Goal: Contribute content: Add original content to the website for others to see

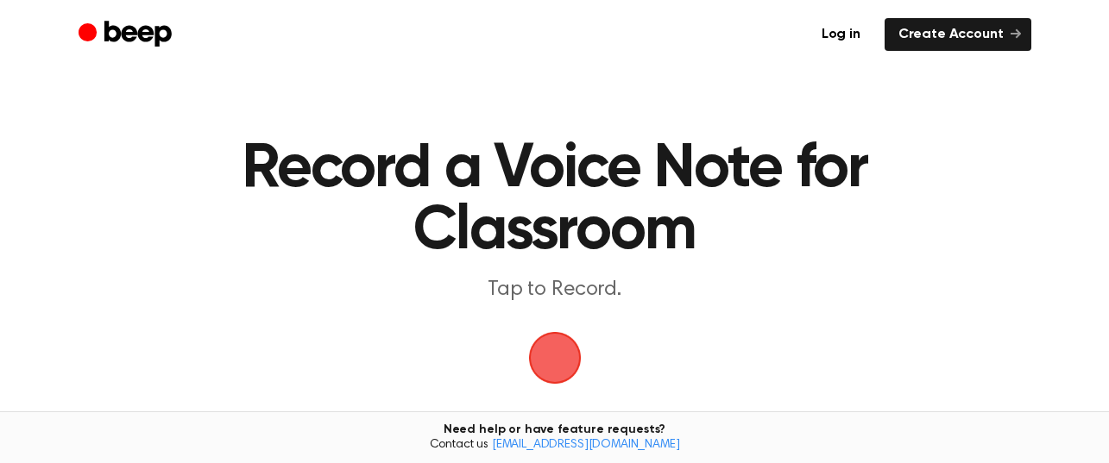
click at [549, 362] on span "button" at bounding box center [554, 358] width 83 height 83
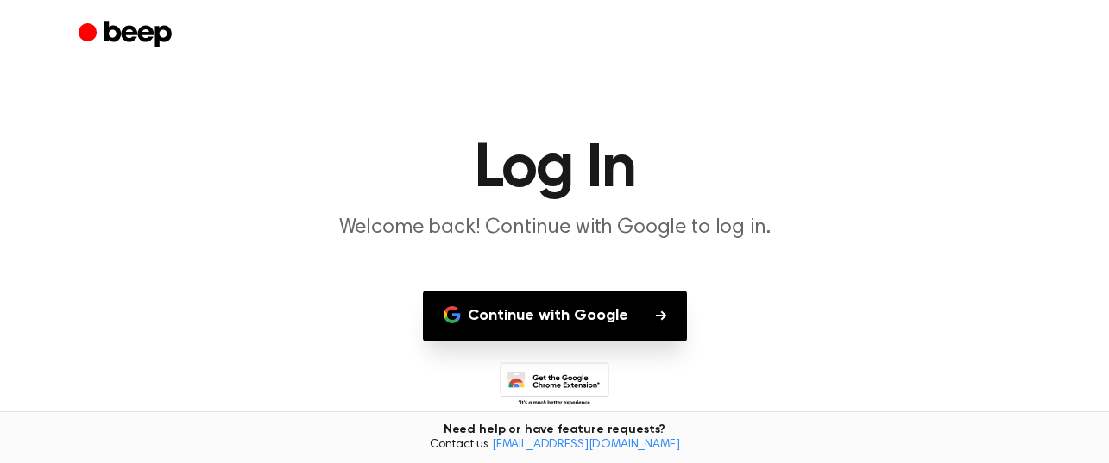
click at [550, 330] on button "Continue with Google" at bounding box center [555, 316] width 264 height 51
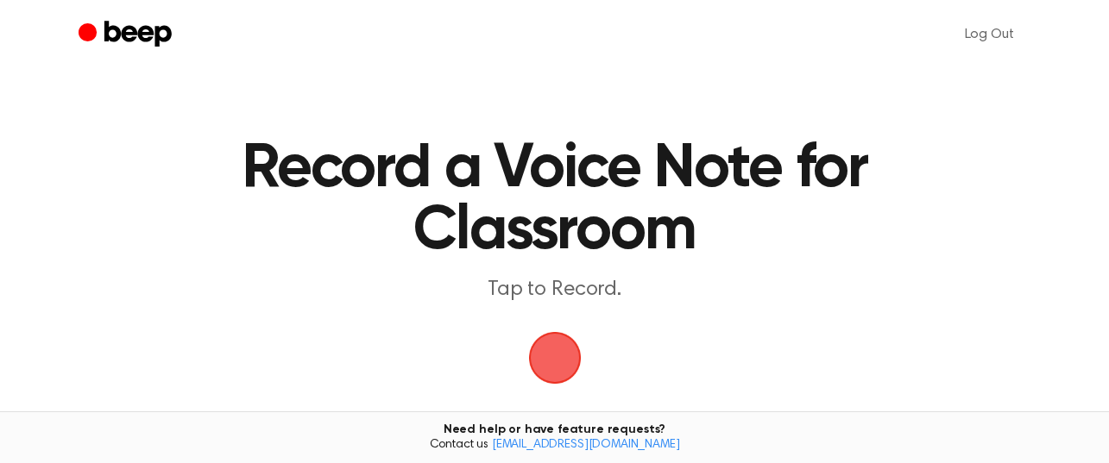
click at [567, 367] on span "button" at bounding box center [555, 358] width 97 height 97
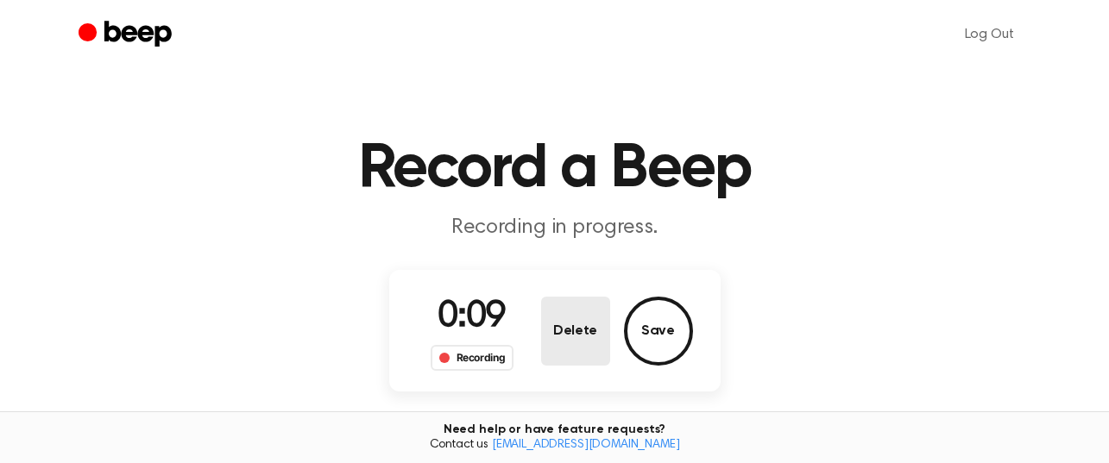
click at [561, 356] on button "Delete" at bounding box center [575, 331] width 69 height 69
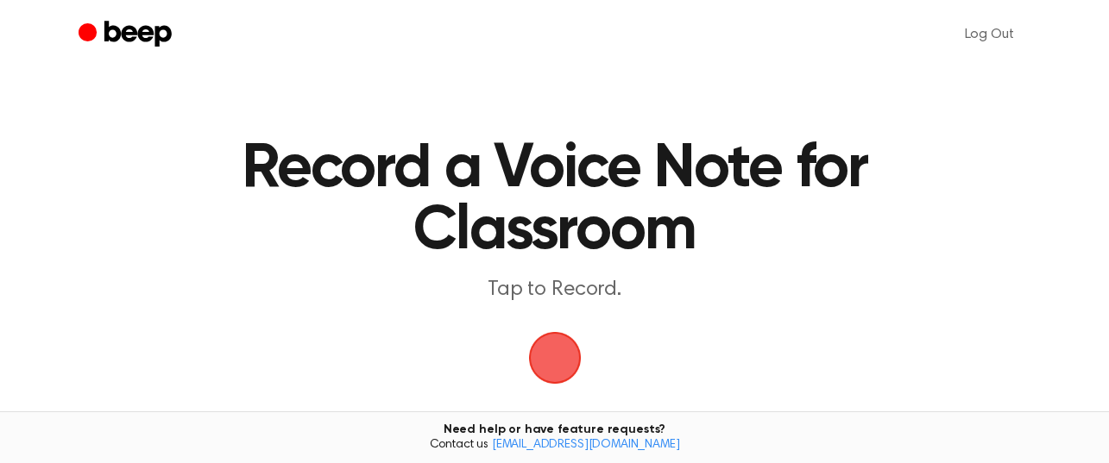
click at [563, 356] on span "button" at bounding box center [555, 358] width 97 height 97
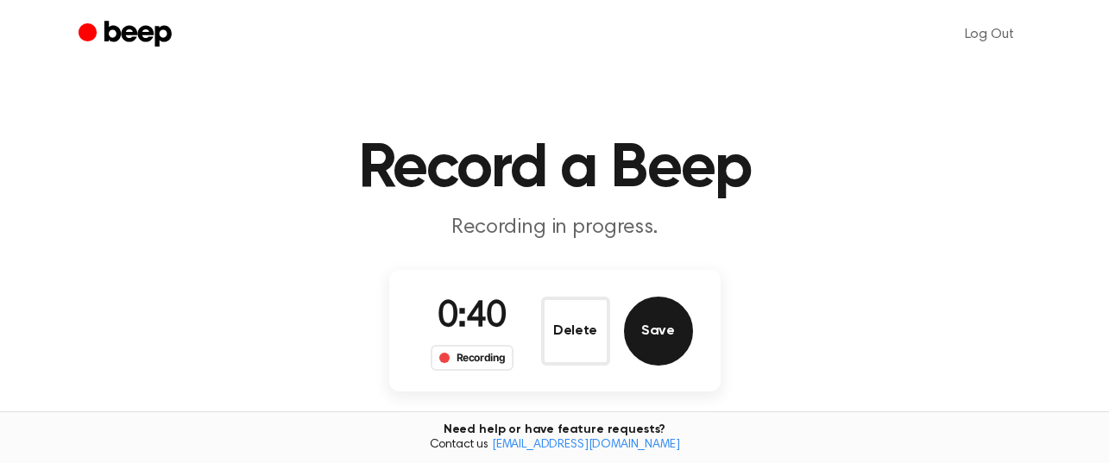
click at [665, 349] on button "Save" at bounding box center [658, 331] width 69 height 69
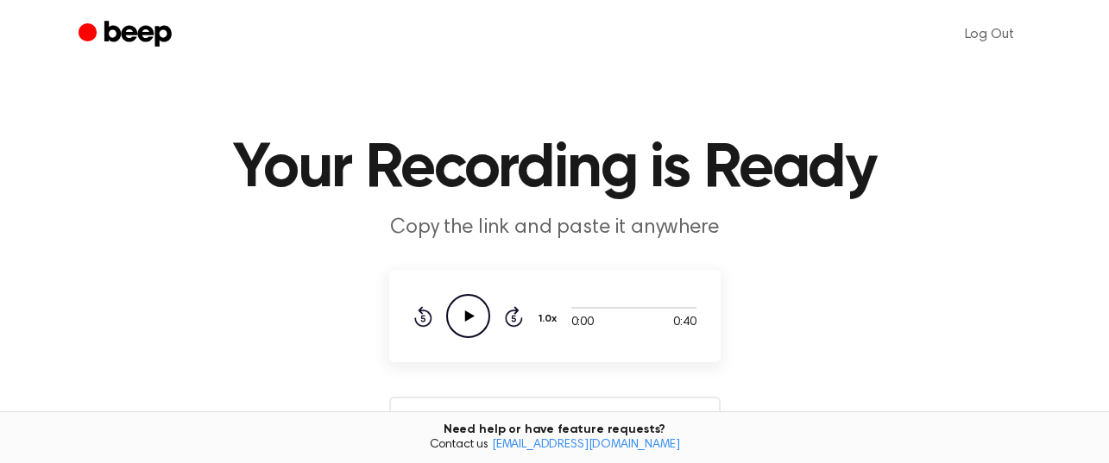
click at [475, 320] on icon "Play Audio" at bounding box center [468, 316] width 44 height 44
click at [771, 355] on main "Your Recording is Ready Copy the link and paste it anywhere 0:40 0:40 Your brow…" at bounding box center [554, 420] width 1109 height 840
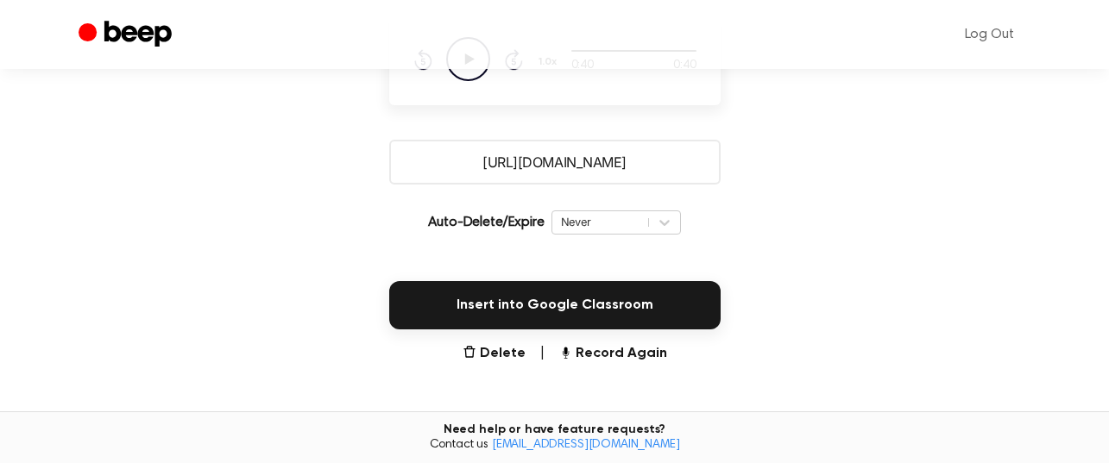
scroll to position [259, 0]
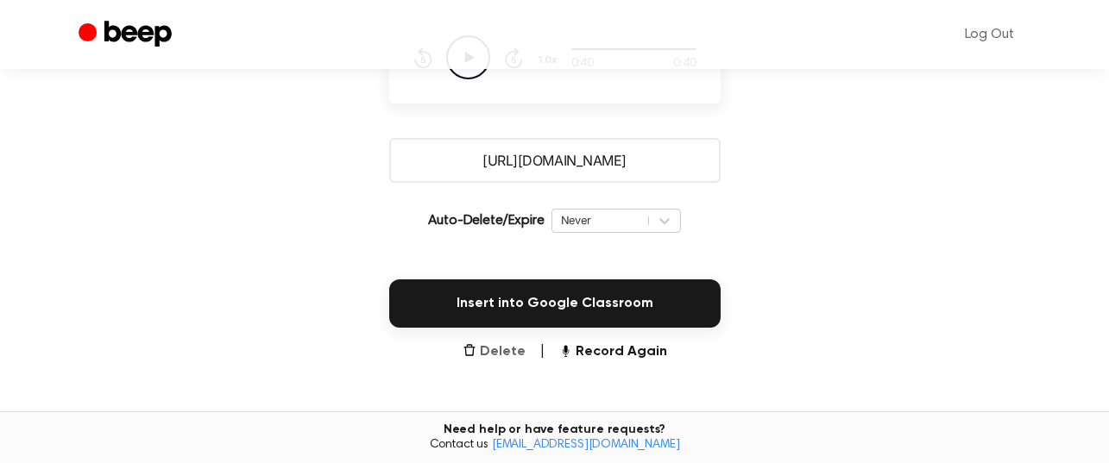
click at [501, 349] on button "Delete" at bounding box center [494, 352] width 63 height 21
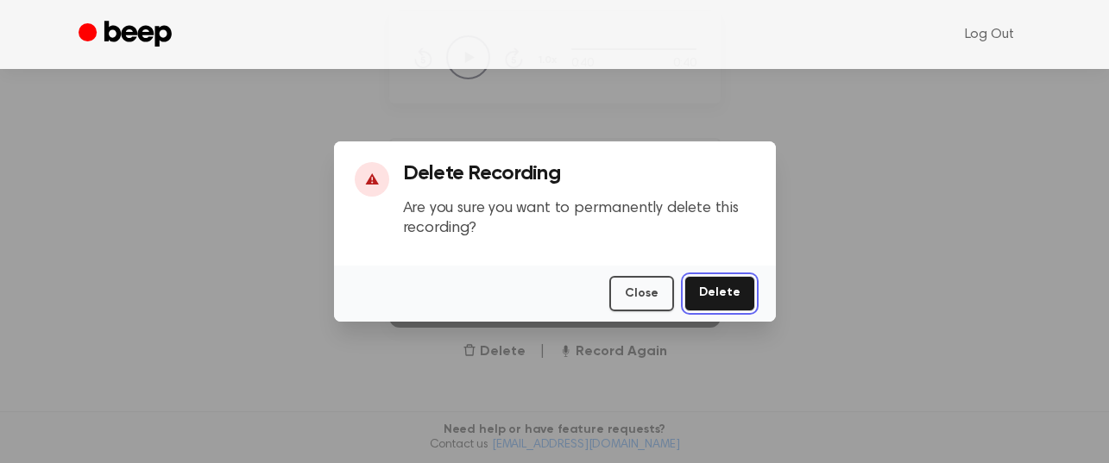
click at [728, 298] on button "Delete" at bounding box center [719, 293] width 71 height 35
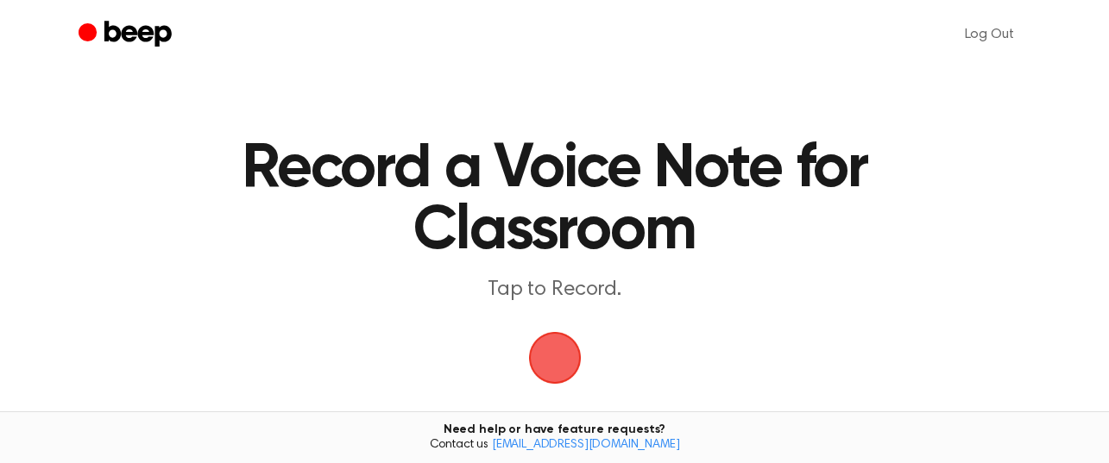
click at [551, 350] on span "button" at bounding box center [555, 358] width 62 height 62
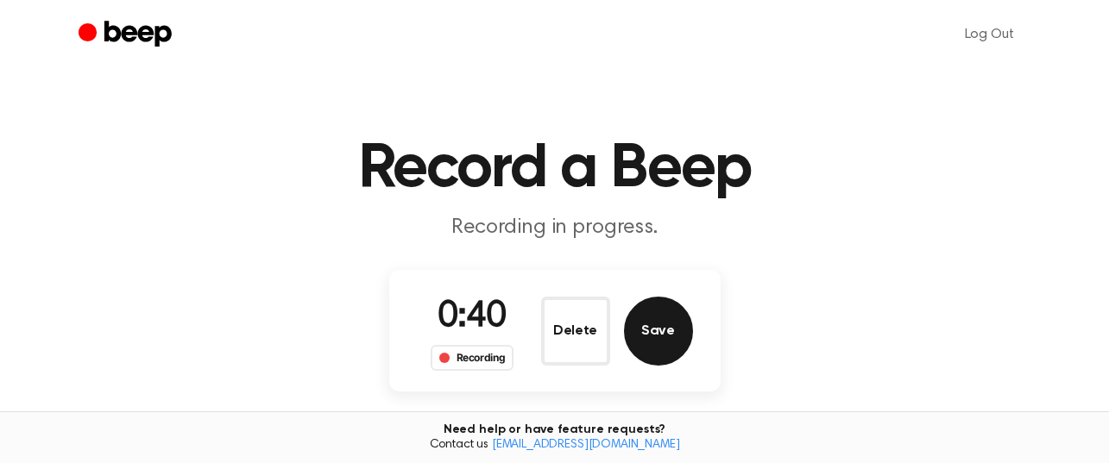
click at [669, 337] on button "Save" at bounding box center [658, 331] width 69 height 69
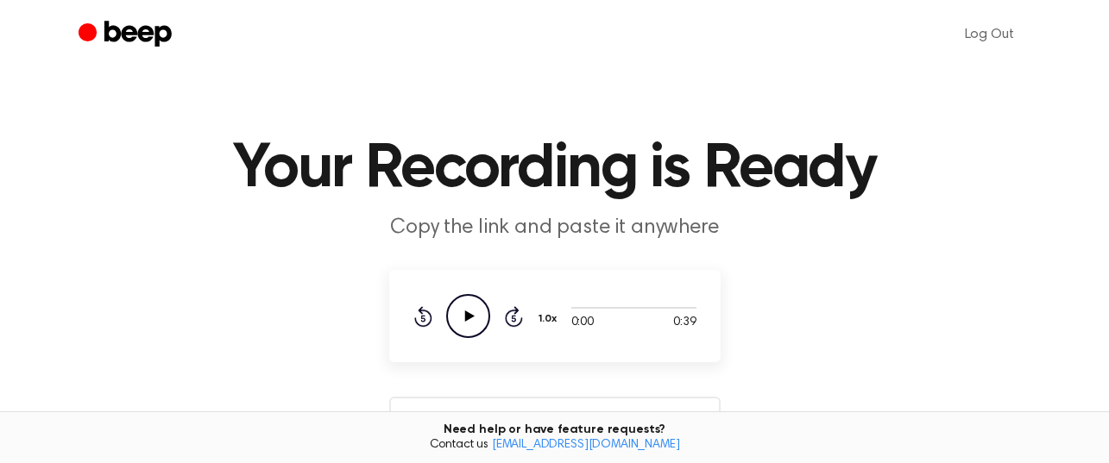
click at [476, 322] on icon "Play Audio" at bounding box center [468, 316] width 44 height 44
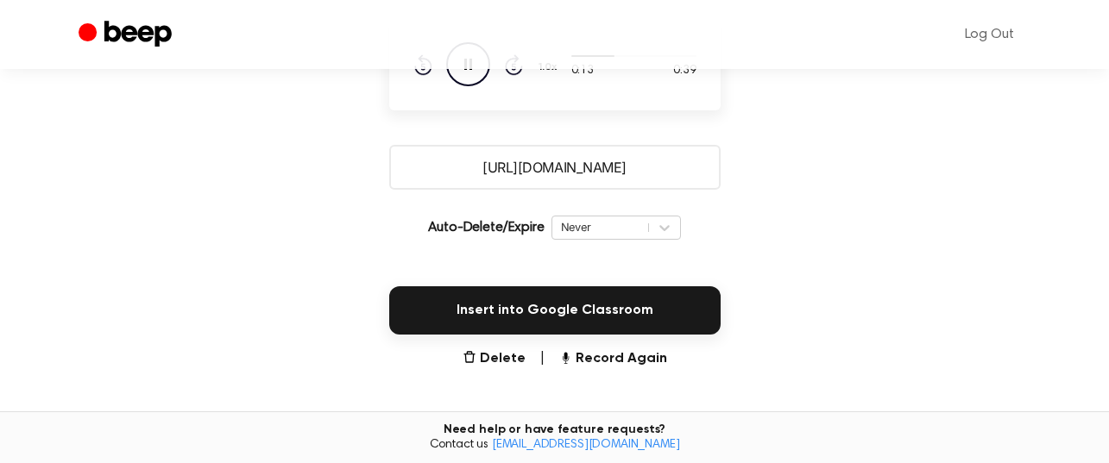
scroll to position [259, 0]
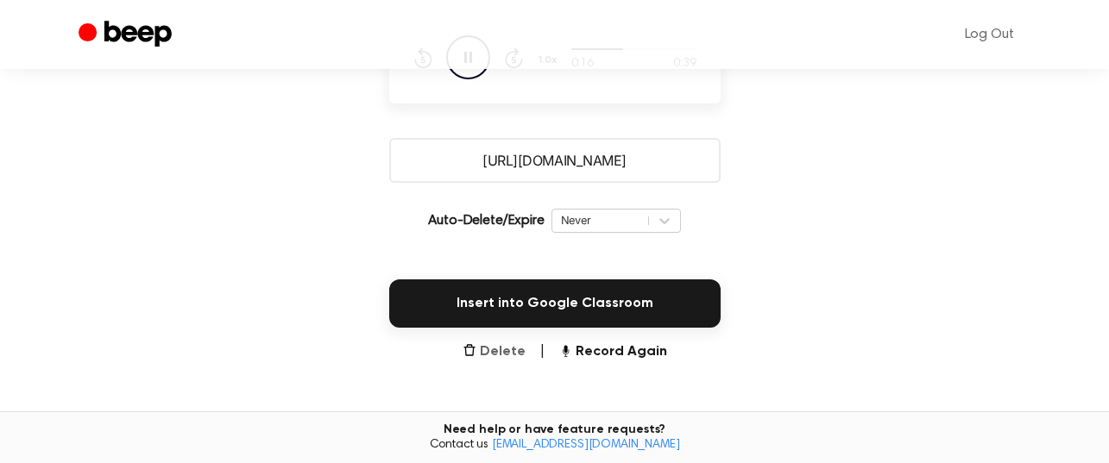
click at [513, 349] on button "Delete" at bounding box center [494, 352] width 63 height 21
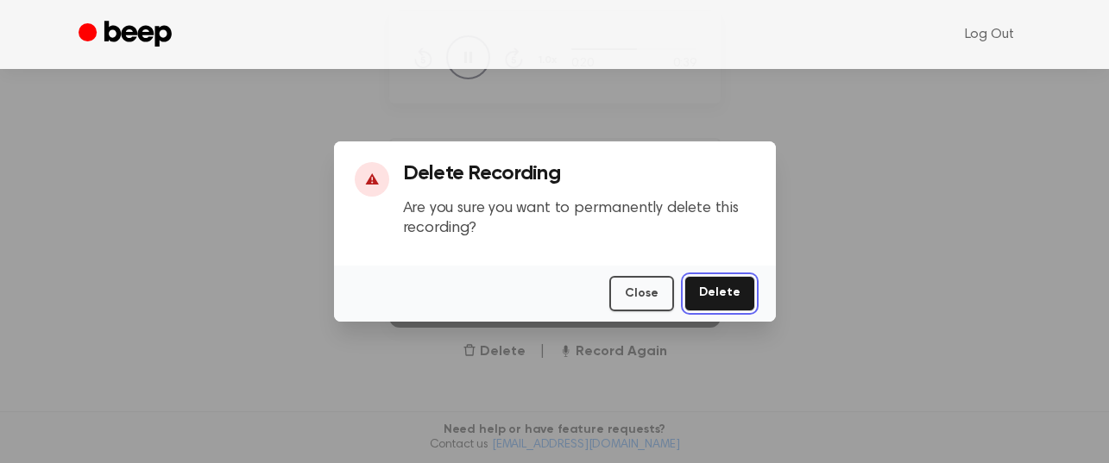
click at [722, 296] on button "Delete" at bounding box center [719, 293] width 71 height 35
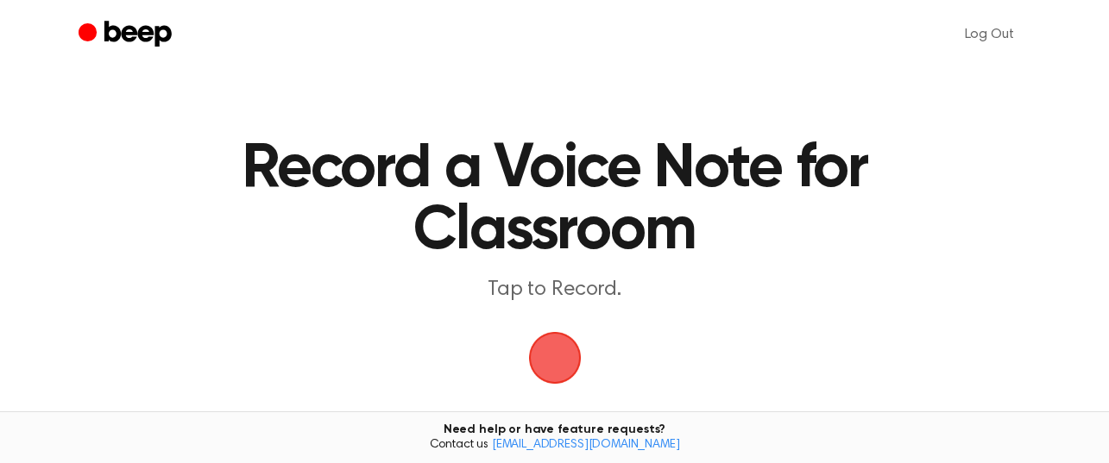
scroll to position [230, 0]
click at [557, 371] on span "button" at bounding box center [555, 358] width 48 height 48
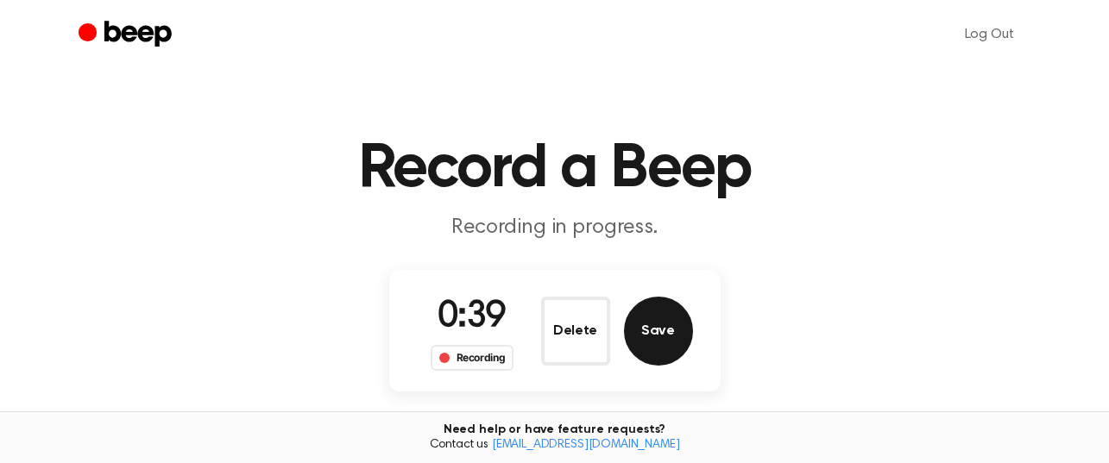
click at [658, 333] on button "Save" at bounding box center [658, 331] width 69 height 69
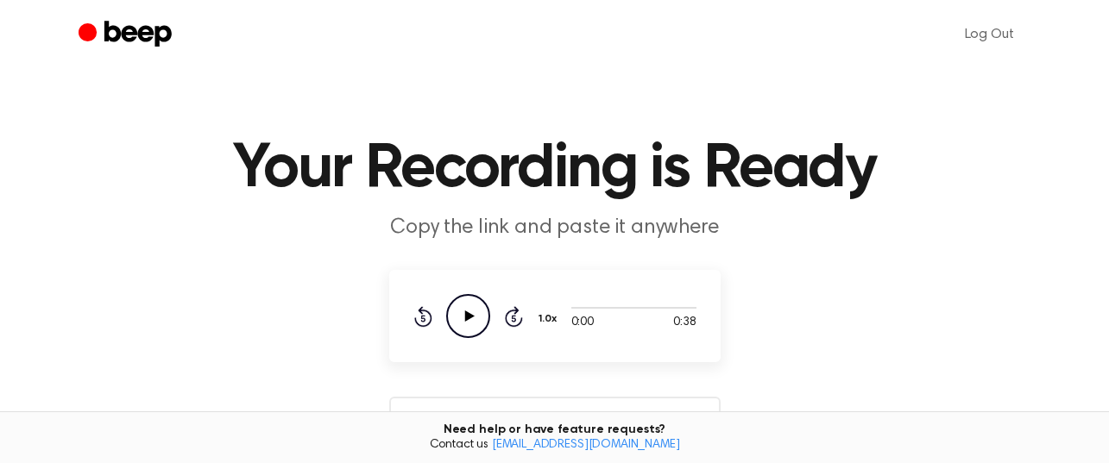
click at [472, 327] on icon "Play Audio" at bounding box center [468, 316] width 44 height 44
click at [482, 325] on icon "Pause Audio" at bounding box center [468, 316] width 44 height 44
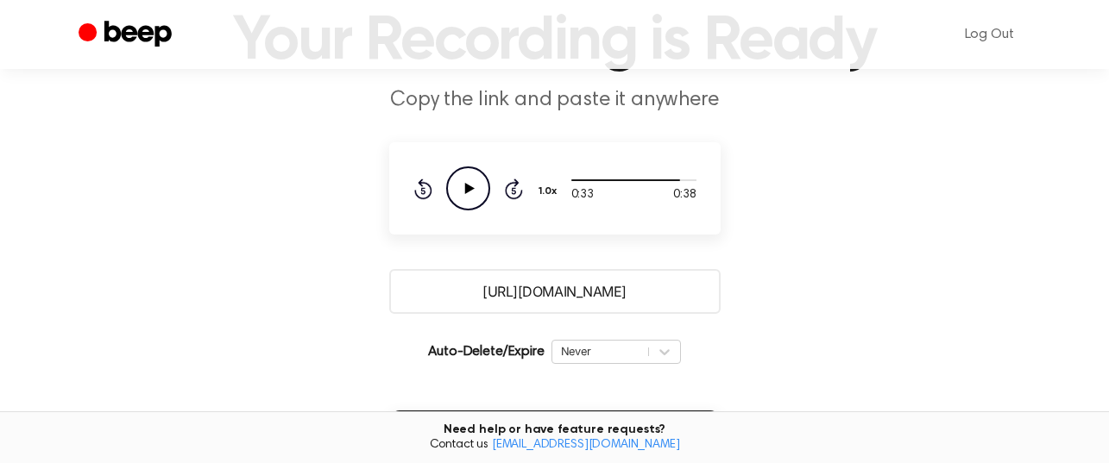
scroll to position [259, 0]
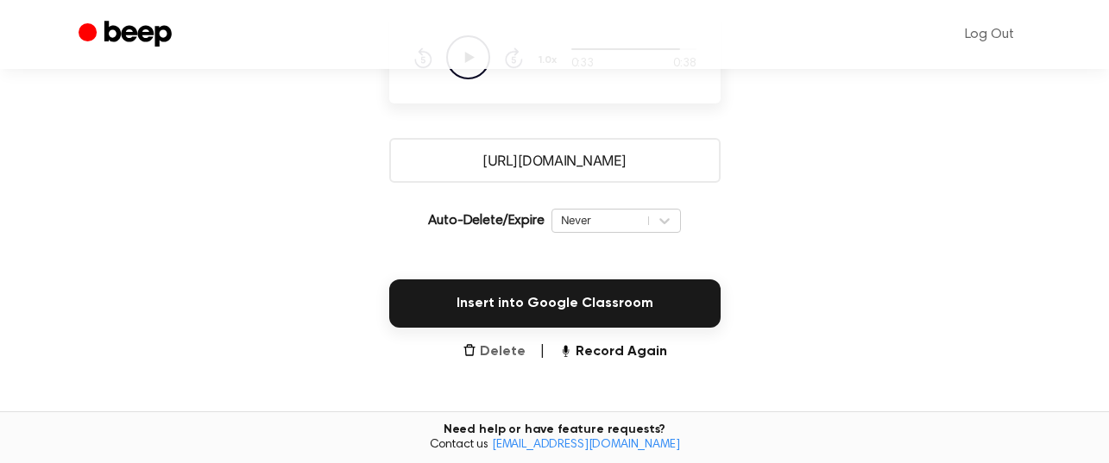
click at [488, 354] on button "Delete" at bounding box center [494, 352] width 63 height 21
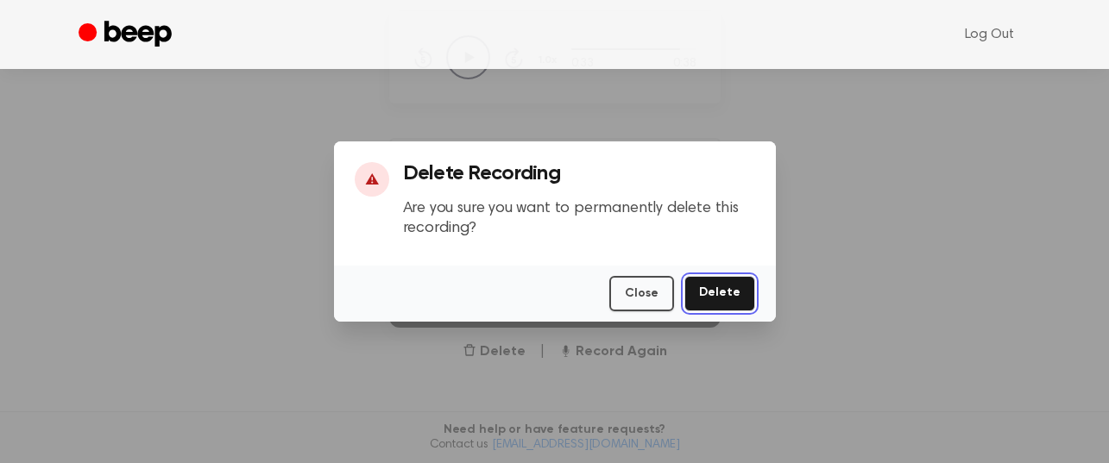
click at [737, 293] on button "Delete" at bounding box center [719, 293] width 71 height 35
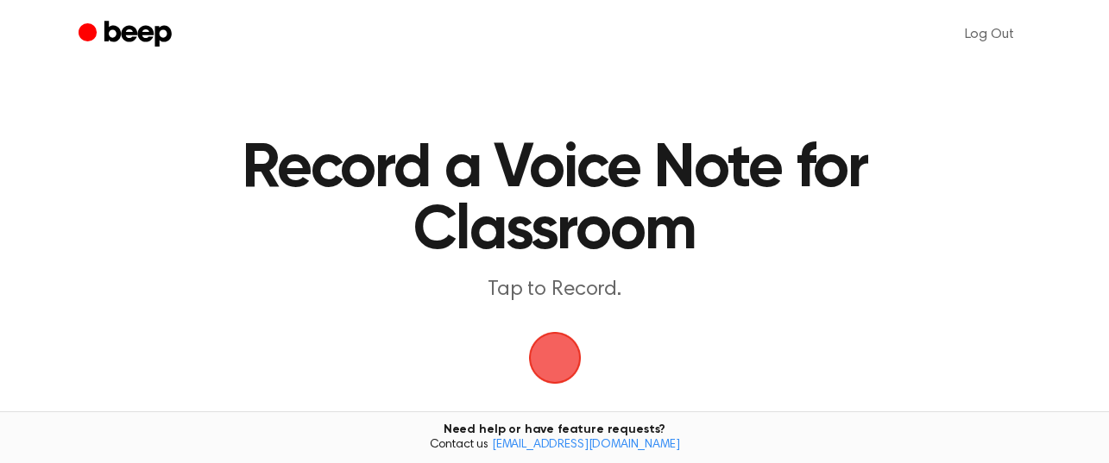
scroll to position [230, 0]
